Goal: Find specific page/section: Find specific page/section

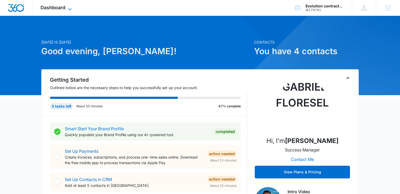
click at [70, 11] on icon at bounding box center [70, 9] width 6 height 6
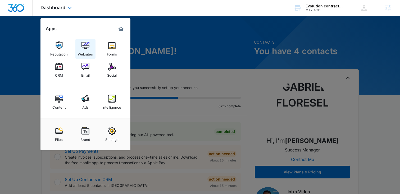
click at [86, 45] on img at bounding box center [85, 46] width 8 height 8
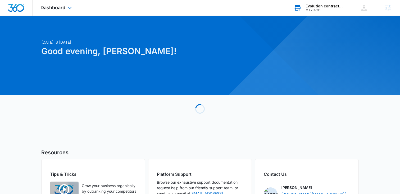
click at [315, 9] on div "M179791" at bounding box center [324, 10] width 39 height 4
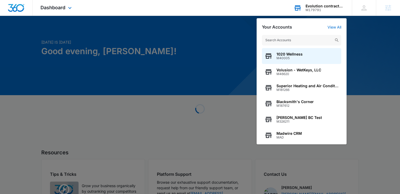
click at [279, 43] on input "text" at bounding box center [301, 40] width 79 height 11
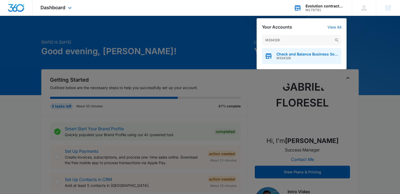
type input "M334328"
click at [283, 52] on div "Check and Balance Business Solutions LLC M334328" at bounding box center [301, 56] width 79 height 16
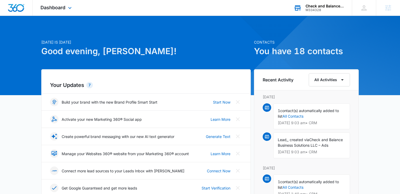
click at [62, 10] on div "Dashboard Apps Reputation Websites Forms CRM Email Social Content Ads Intellige…" at bounding box center [57, 8] width 48 height 16
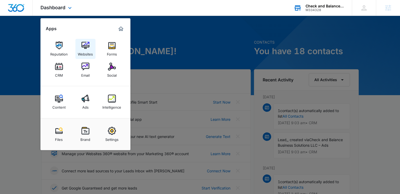
click at [78, 46] on link "Websites" at bounding box center [85, 49] width 20 height 20
